Goal: Book appointment/travel/reservation

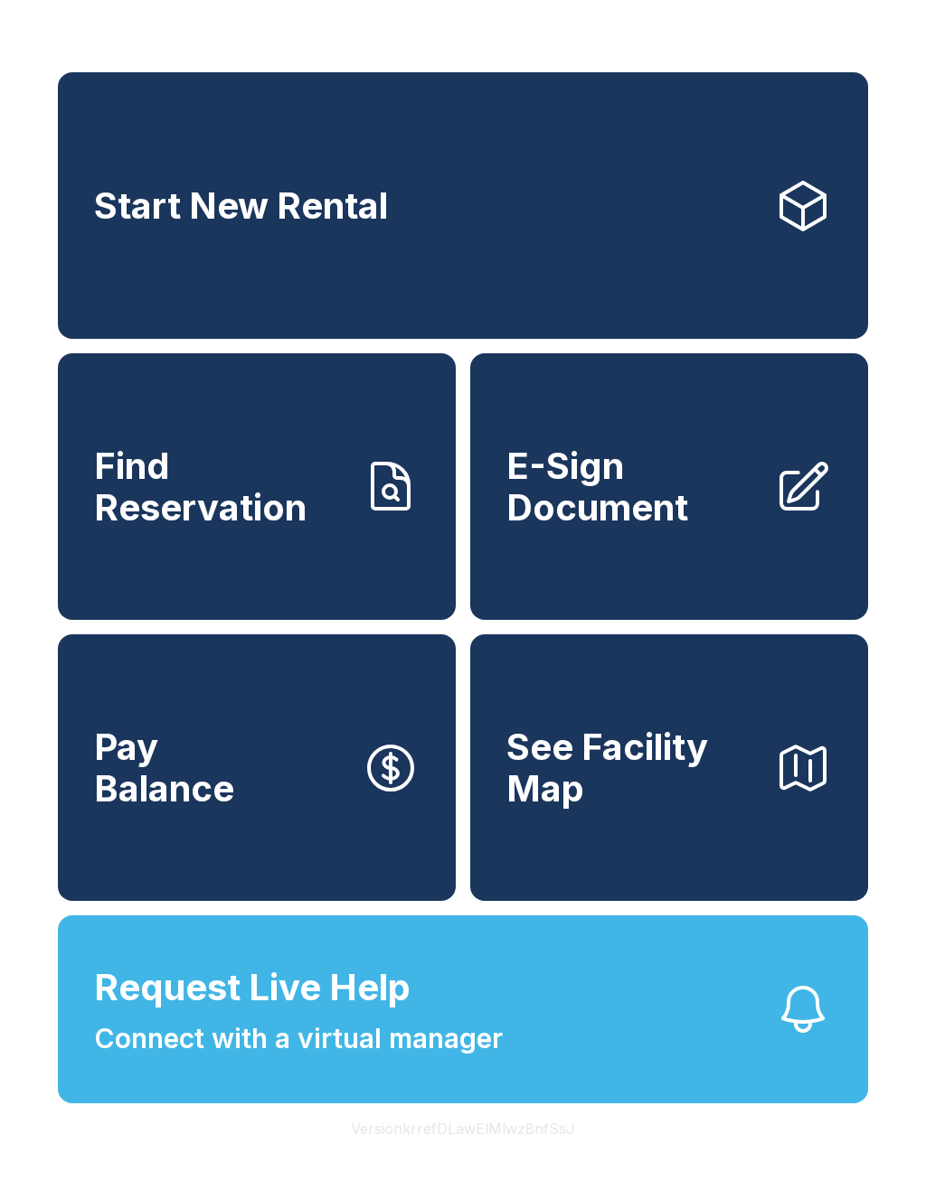
click at [421, 217] on link "Start New Rental" at bounding box center [463, 205] width 810 height 267
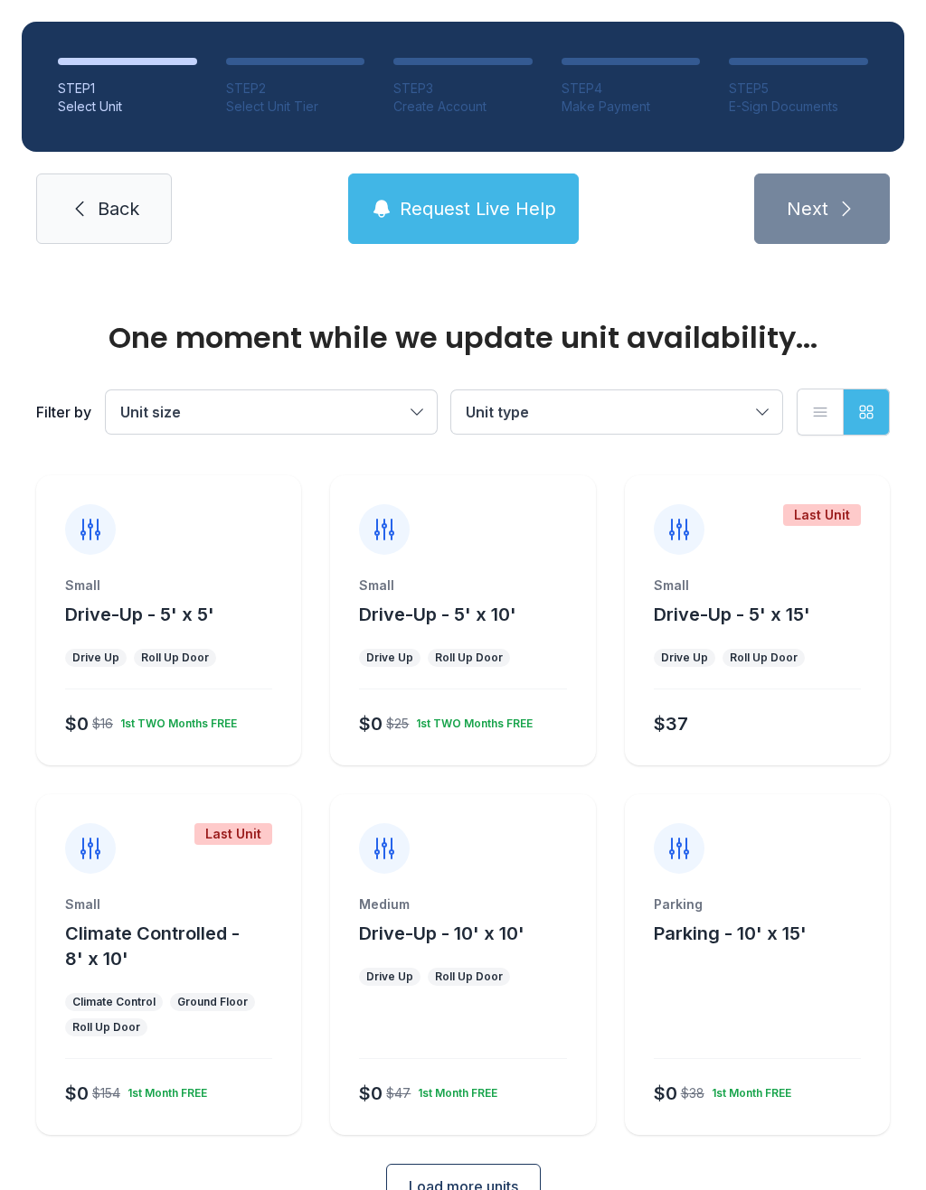
click at [169, 703] on div "Small Drive-Up - 5' x 5' Drive Up Roll Up Door $0 $16 1st TWO Months FREE" at bounding box center [168, 671] width 265 height 189
click at [185, 652] on div "Roll Up Door" at bounding box center [175, 658] width 68 height 14
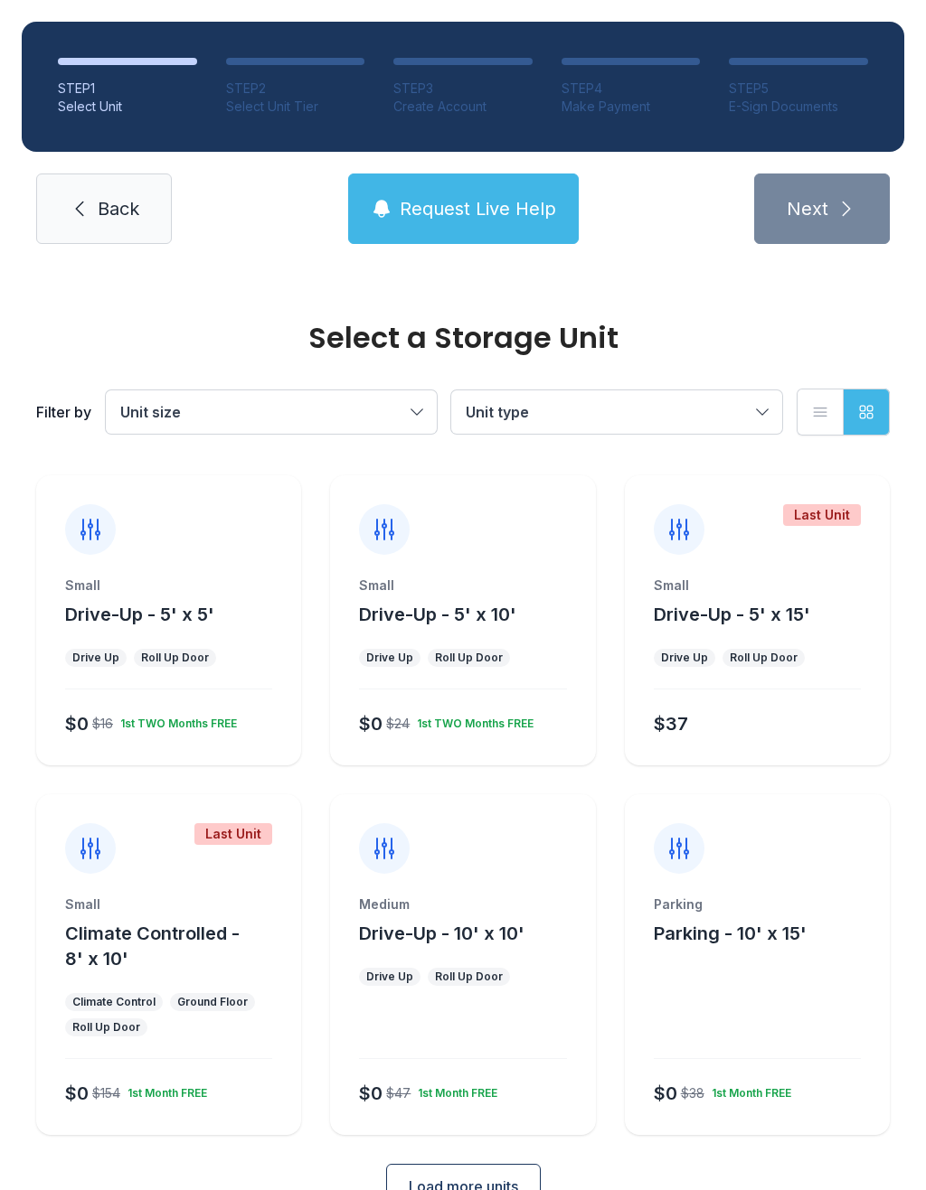
click at [193, 639] on div "Small Drive-Up - 5' x 5' Drive Up Roll Up Door $0 $16 1st TWO Months FREE" at bounding box center [168, 671] width 265 height 189
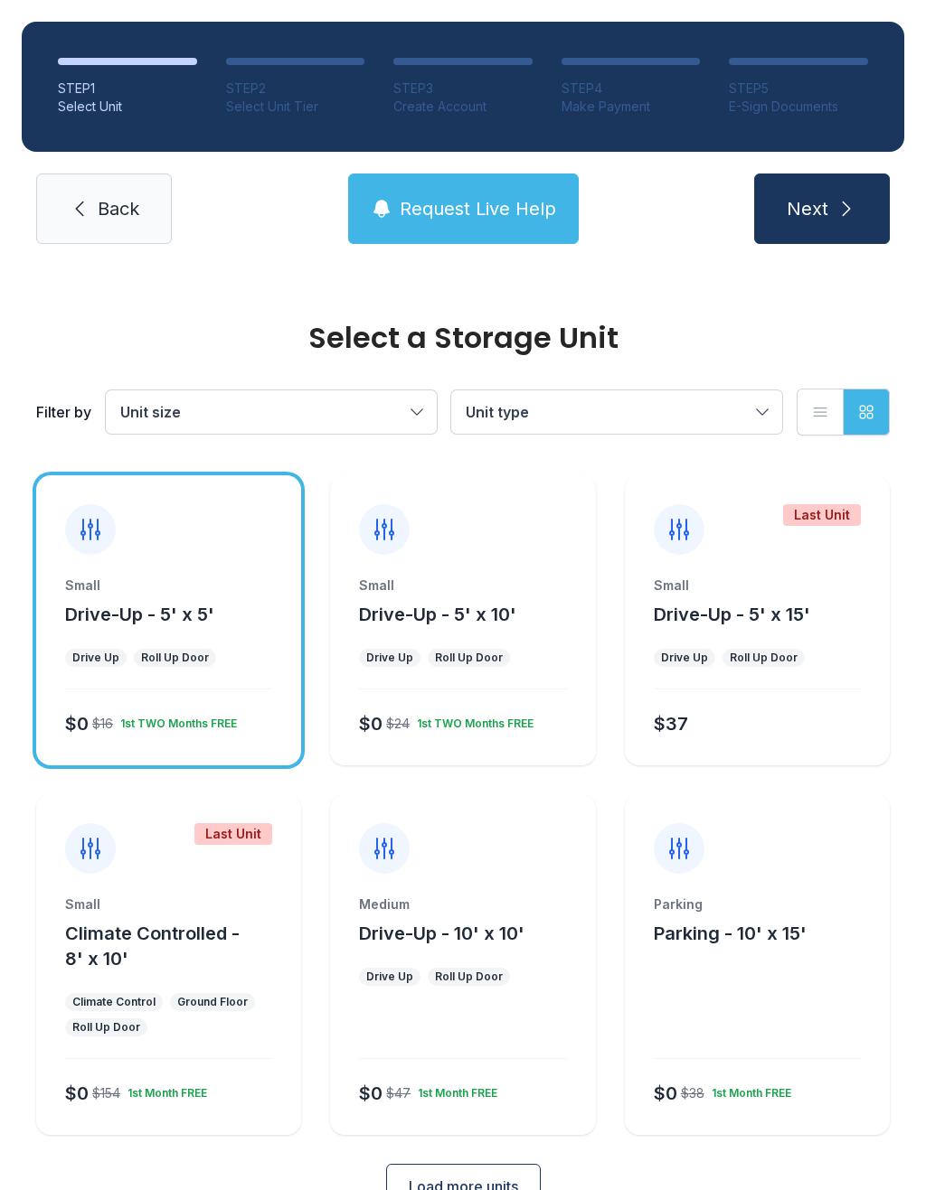
click at [833, 226] on button "Next" at bounding box center [822, 209] width 136 height 70
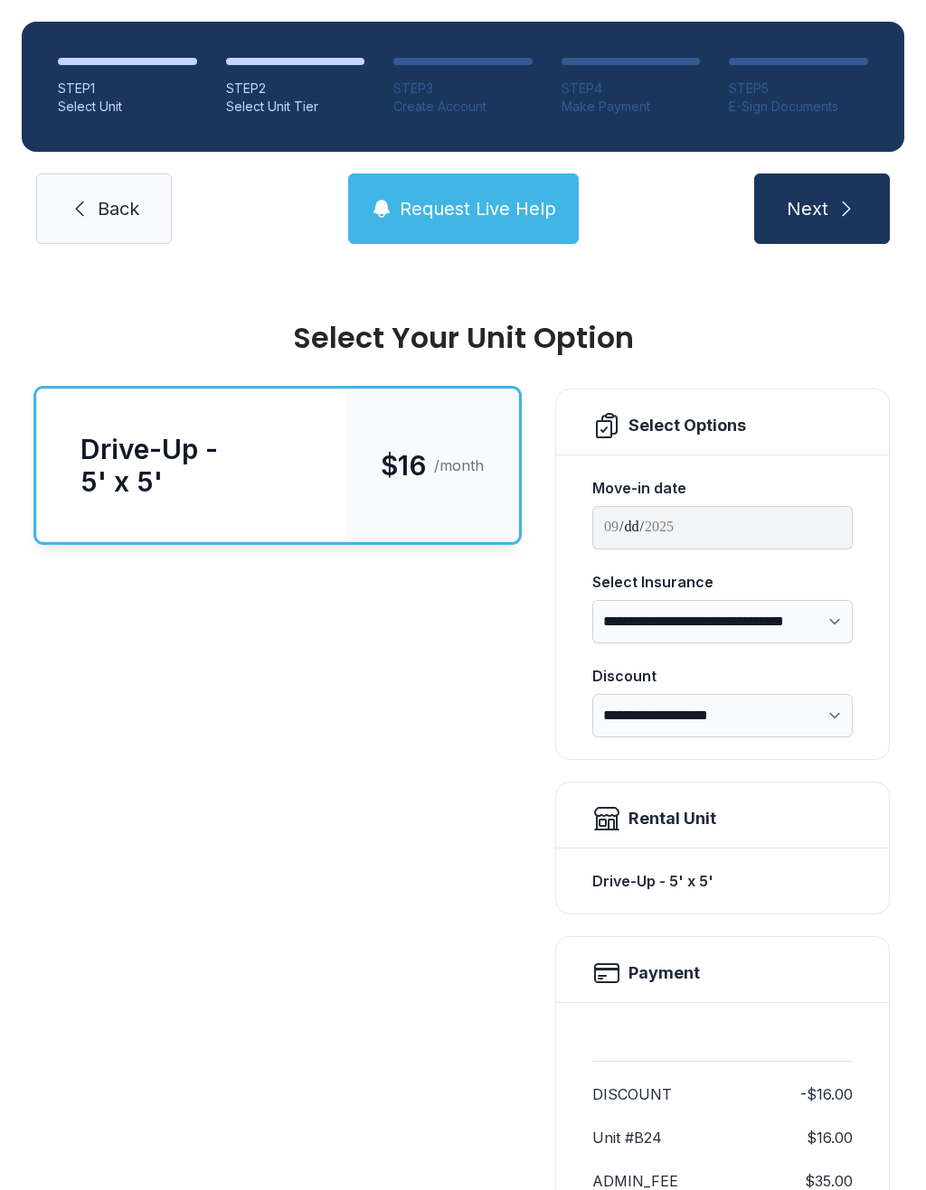
click at [832, 219] on button "Next" at bounding box center [822, 209] width 136 height 70
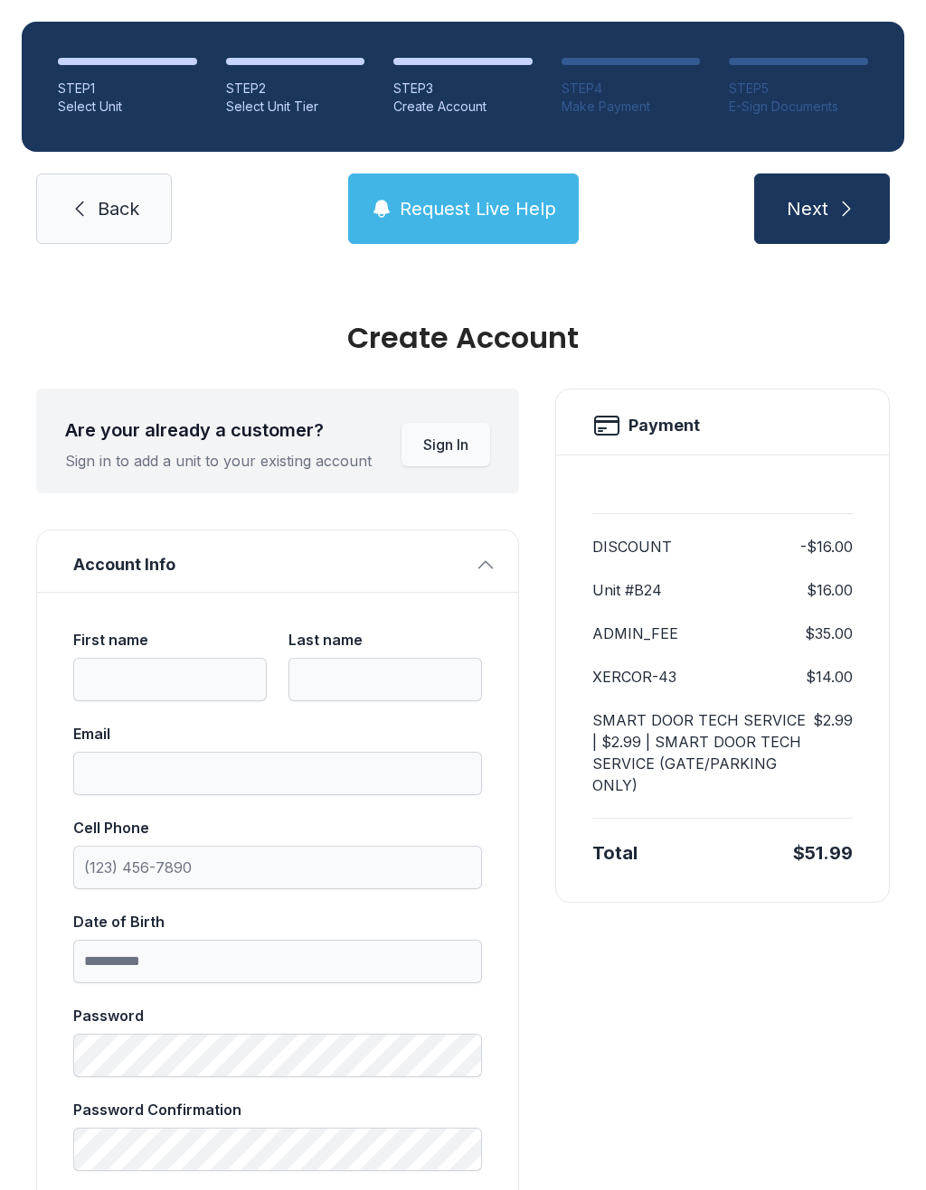
click at [127, 212] on span "Back" at bounding box center [119, 208] width 42 height 25
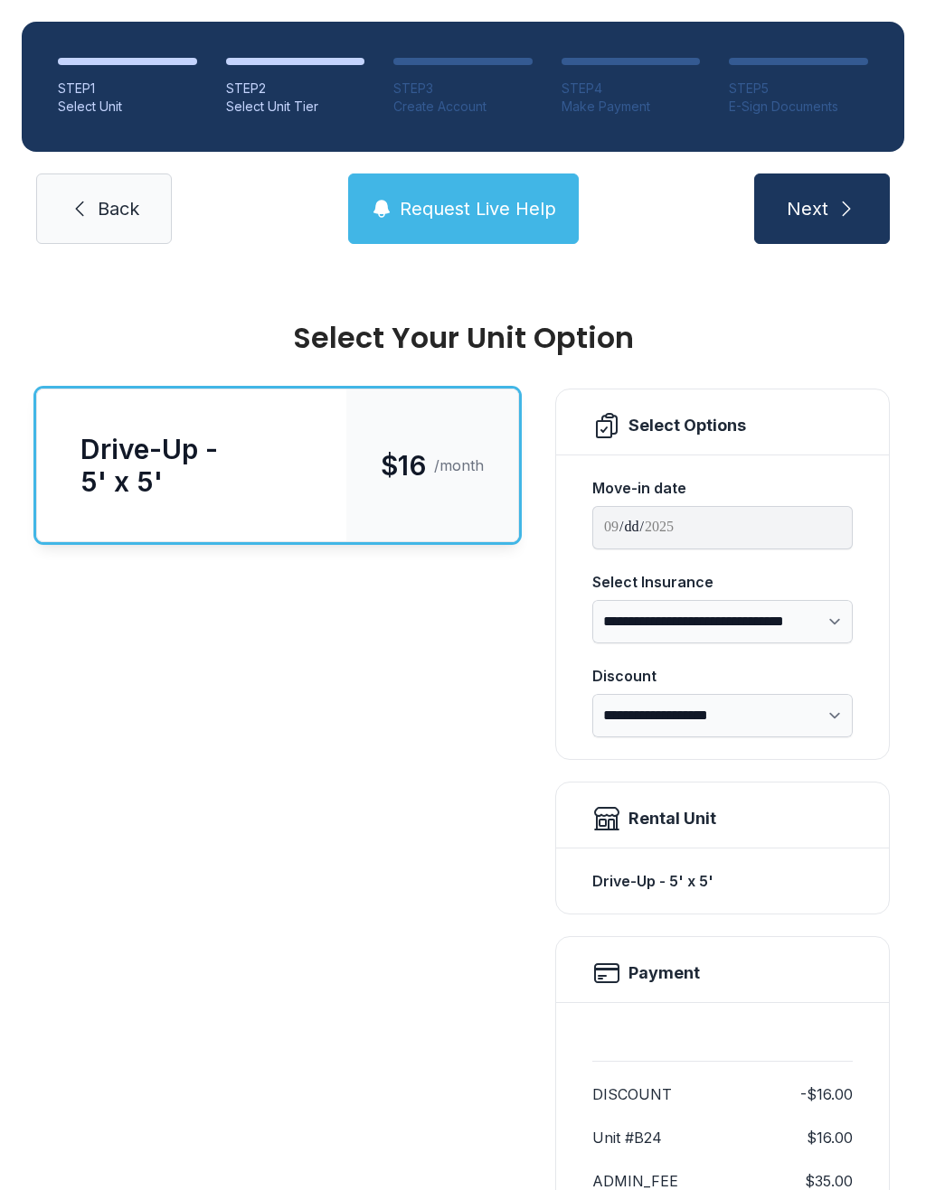
click at [105, 216] on span "Back" at bounding box center [119, 208] width 42 height 25
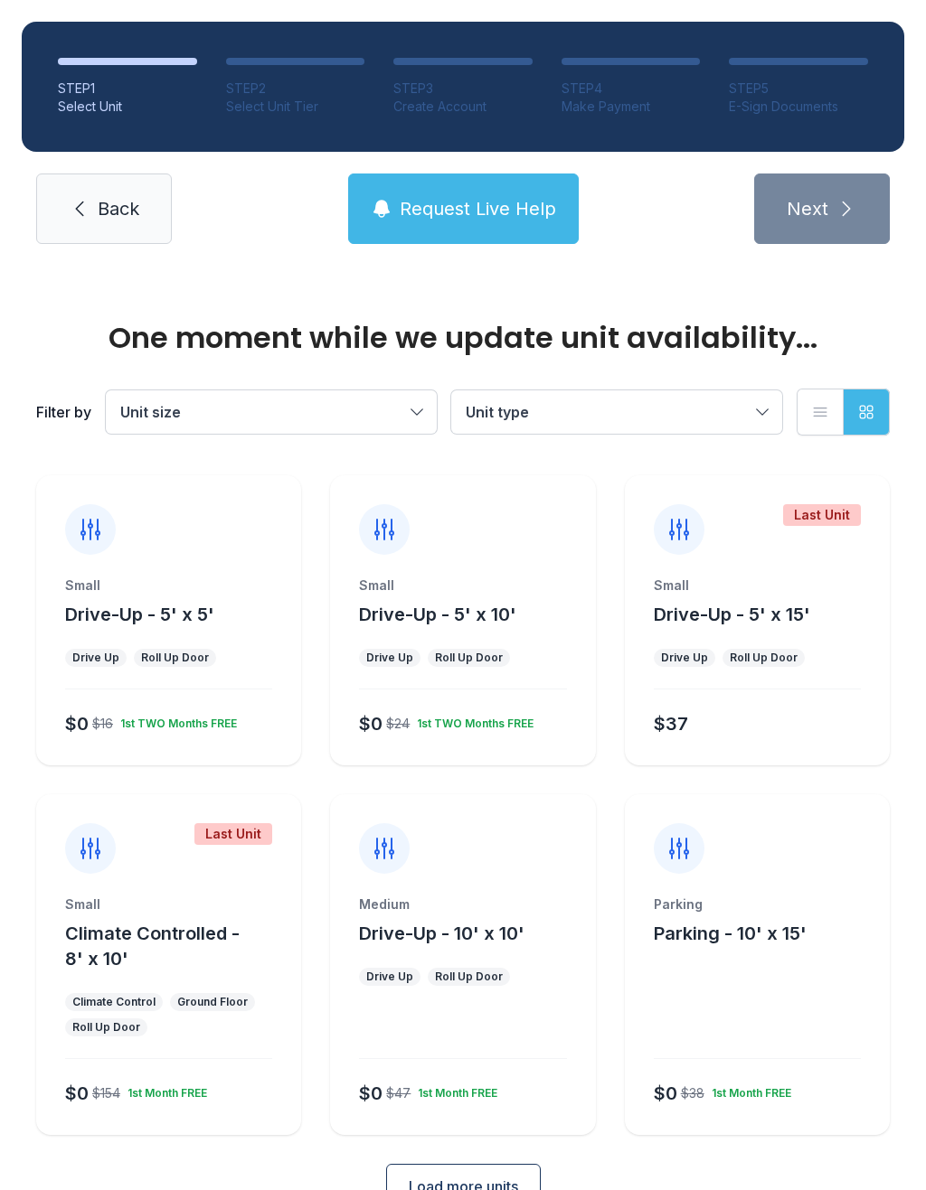
click at [117, 218] on span "Back" at bounding box center [119, 208] width 42 height 25
